Goal: Task Accomplishment & Management: Manage account settings

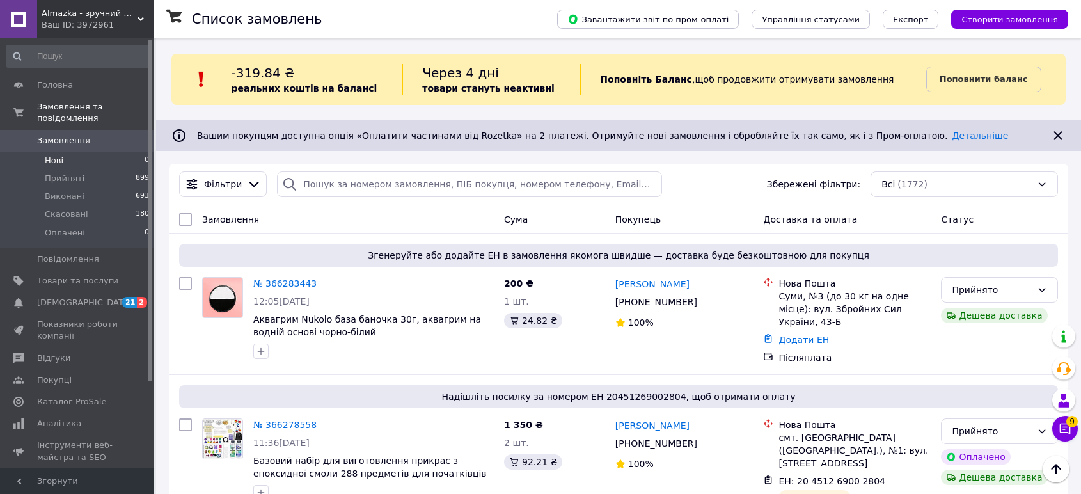
scroll to position [142, 0]
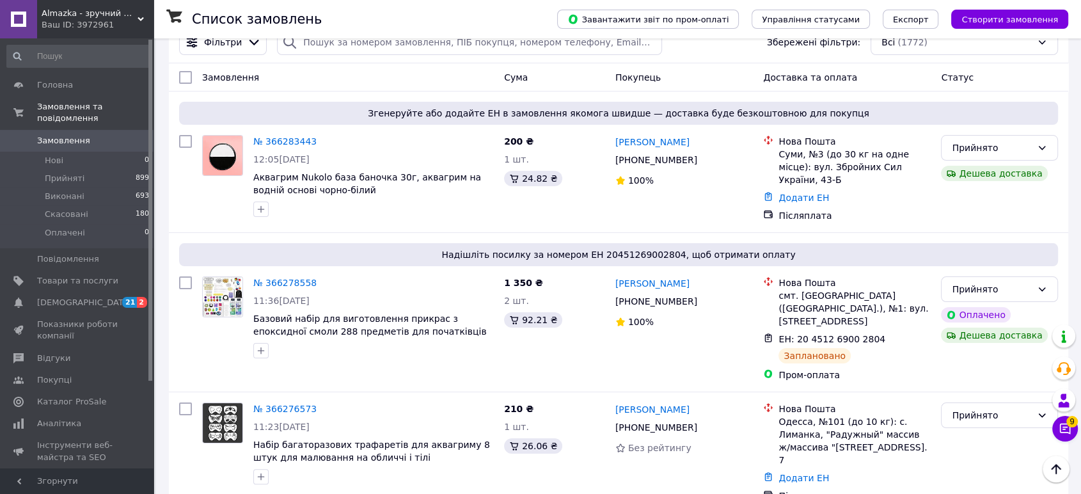
click at [88, 135] on span "Замовлення" at bounding box center [77, 141] width 81 height 12
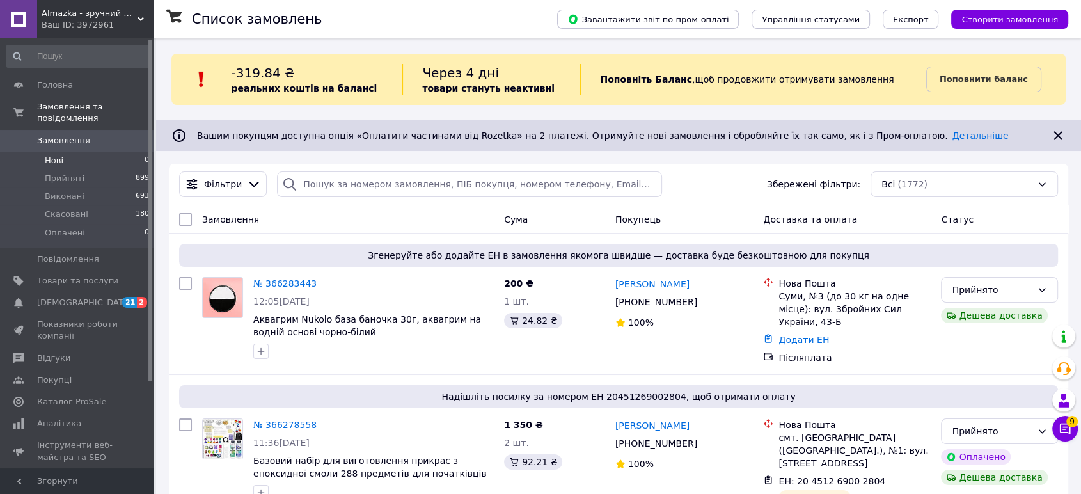
click at [52, 155] on span "Нові" at bounding box center [54, 161] width 19 height 12
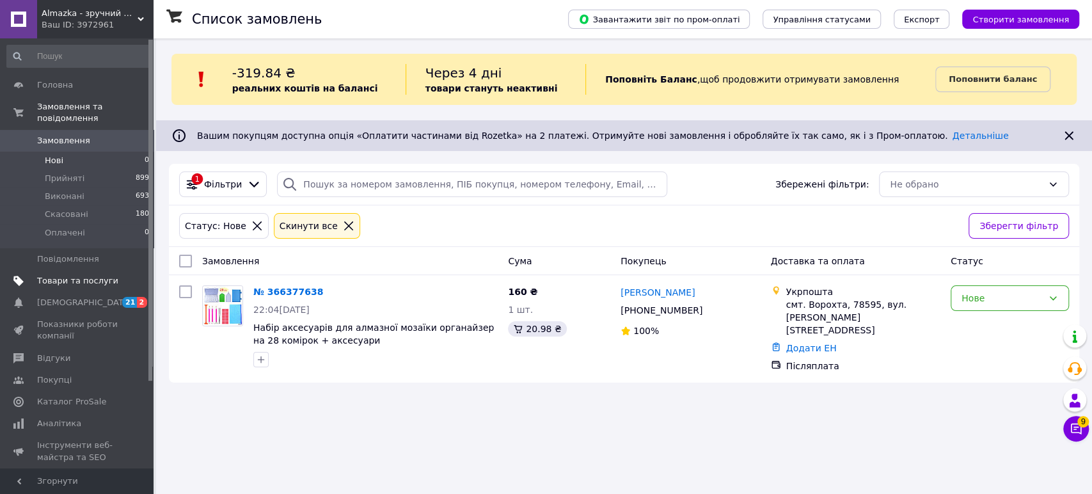
click at [61, 275] on span "Товари та послуги" at bounding box center [77, 281] width 81 height 12
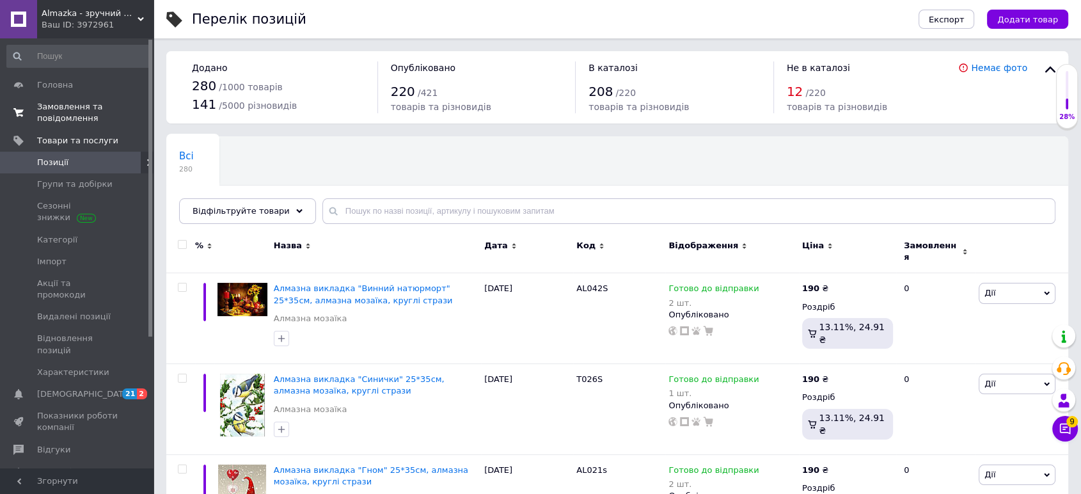
click at [70, 106] on span "Замовлення та повідомлення" at bounding box center [77, 112] width 81 height 23
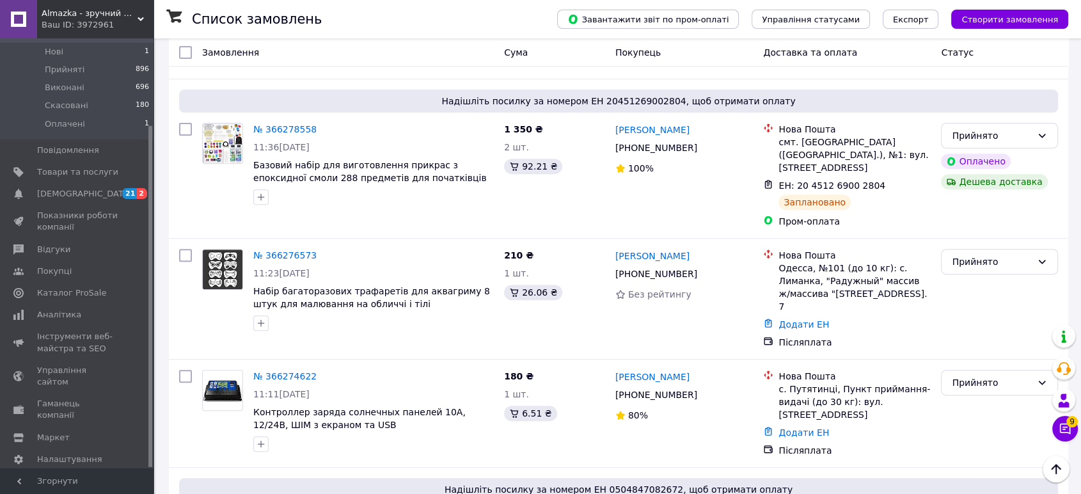
scroll to position [497, 0]
